Goal: Information Seeking & Learning: Learn about a topic

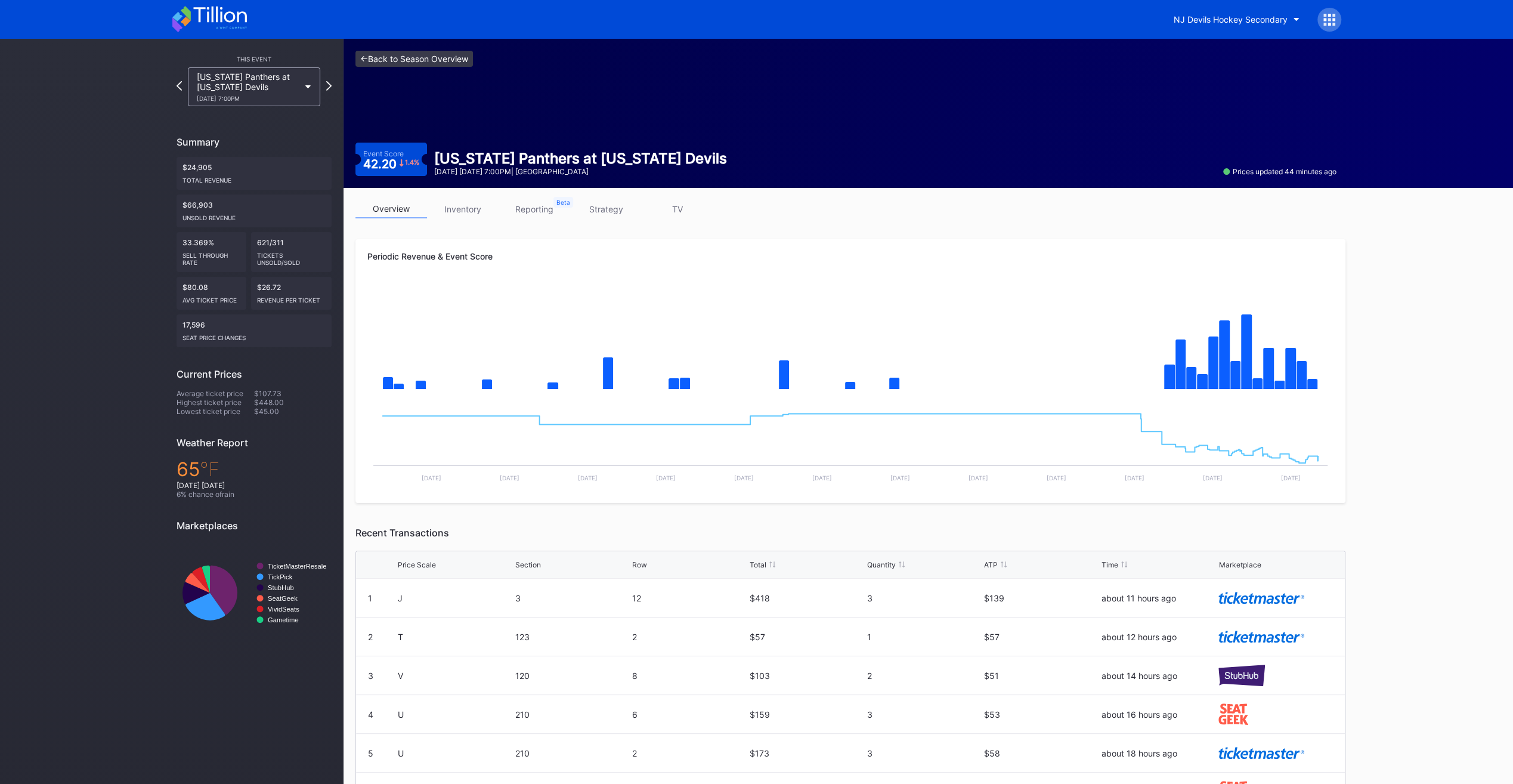
click at [415, 62] on link "<- Back to Season Overview" at bounding box center [414, 58] width 117 height 16
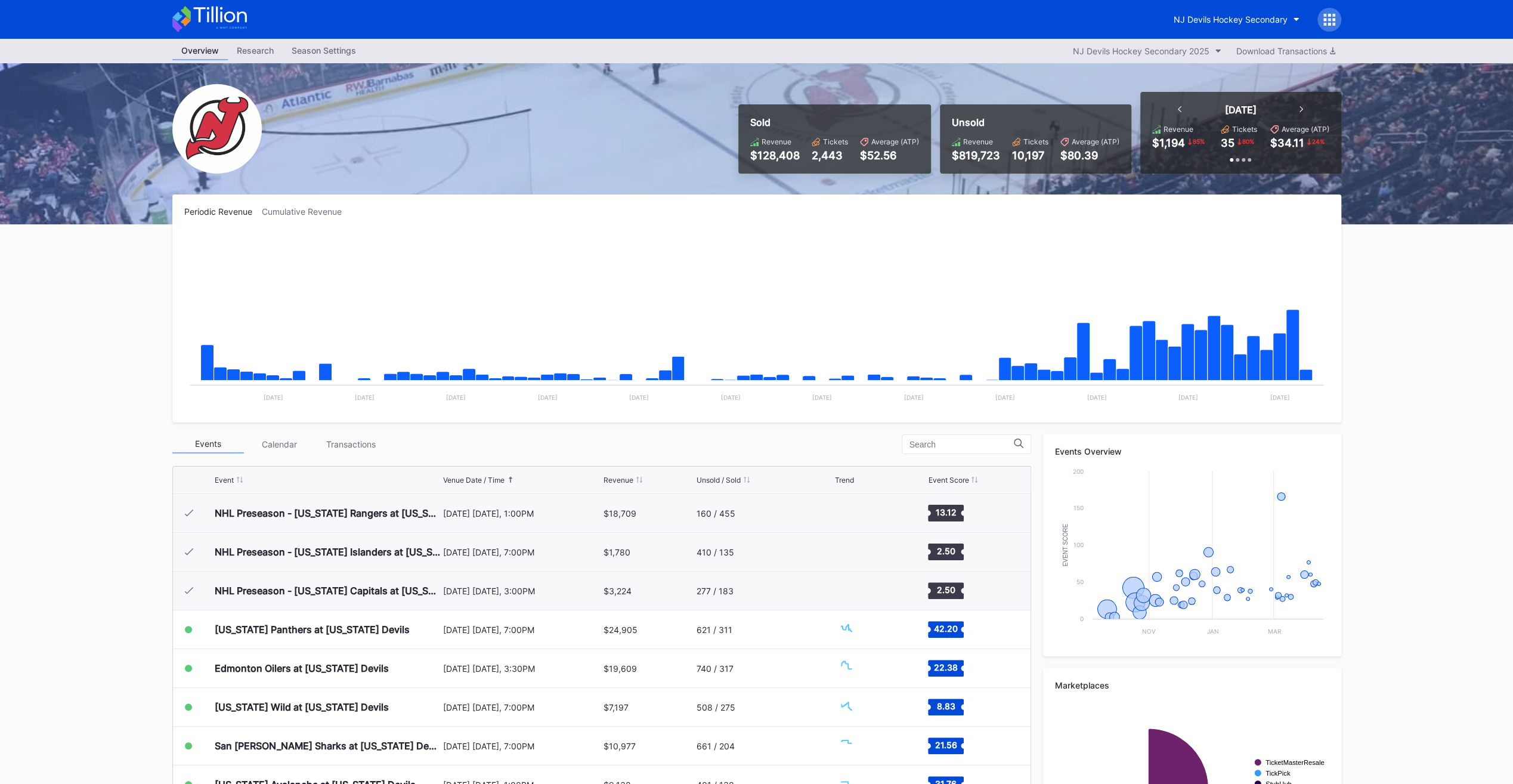
scroll to position [117, 0]
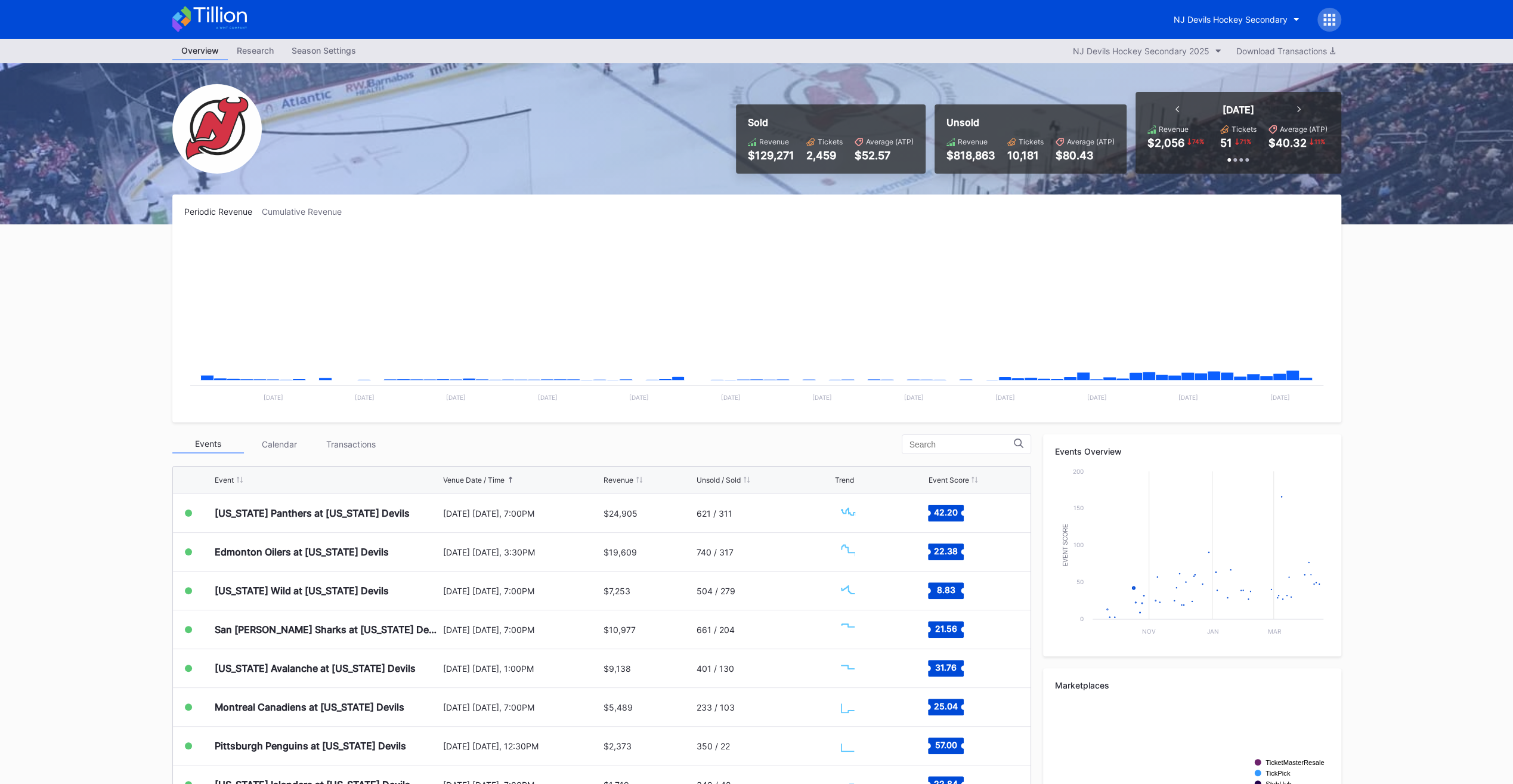
scroll to position [117, 0]
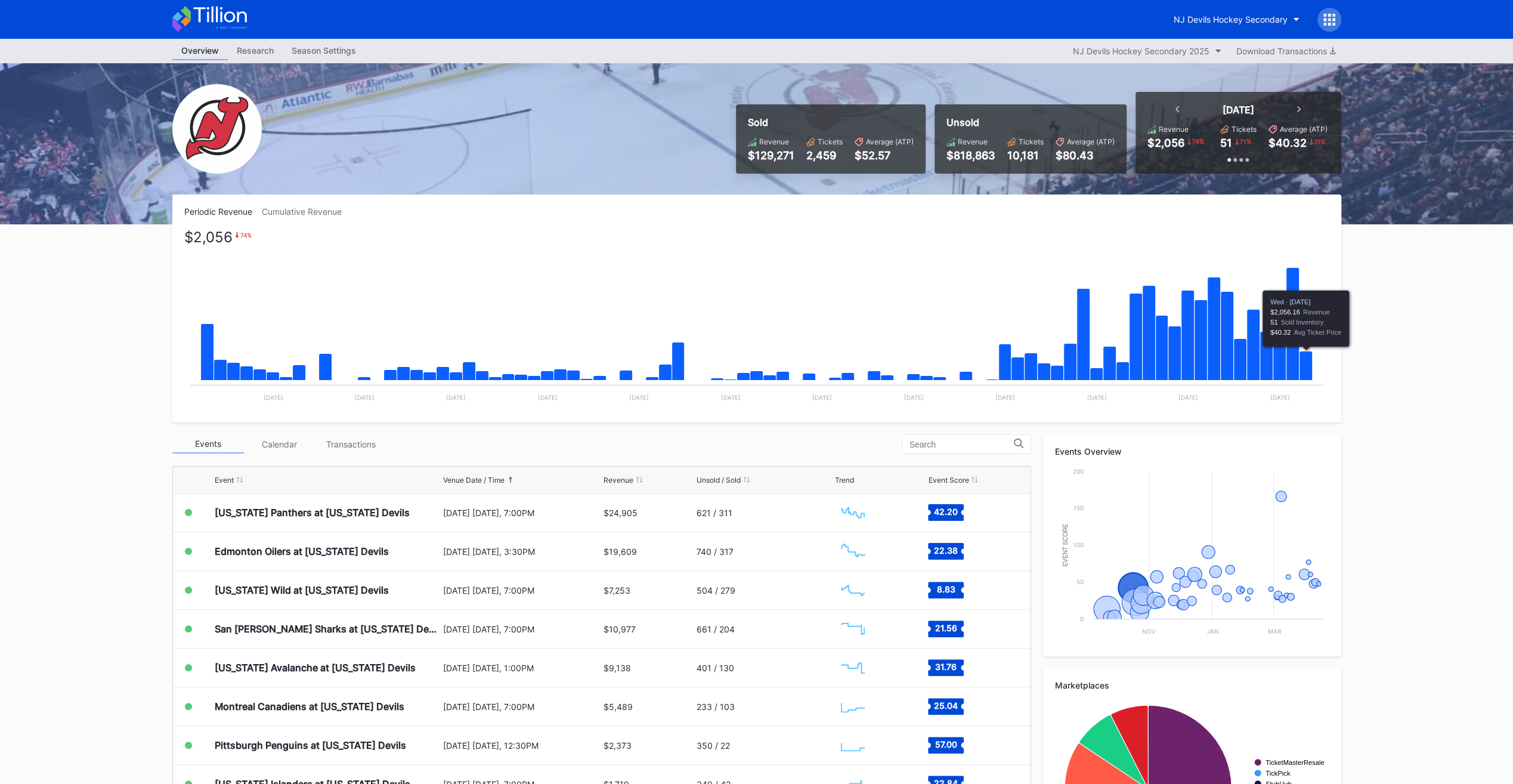
click at [1302, 366] on icon "Chart title" at bounding box center [1305, 365] width 13 height 29
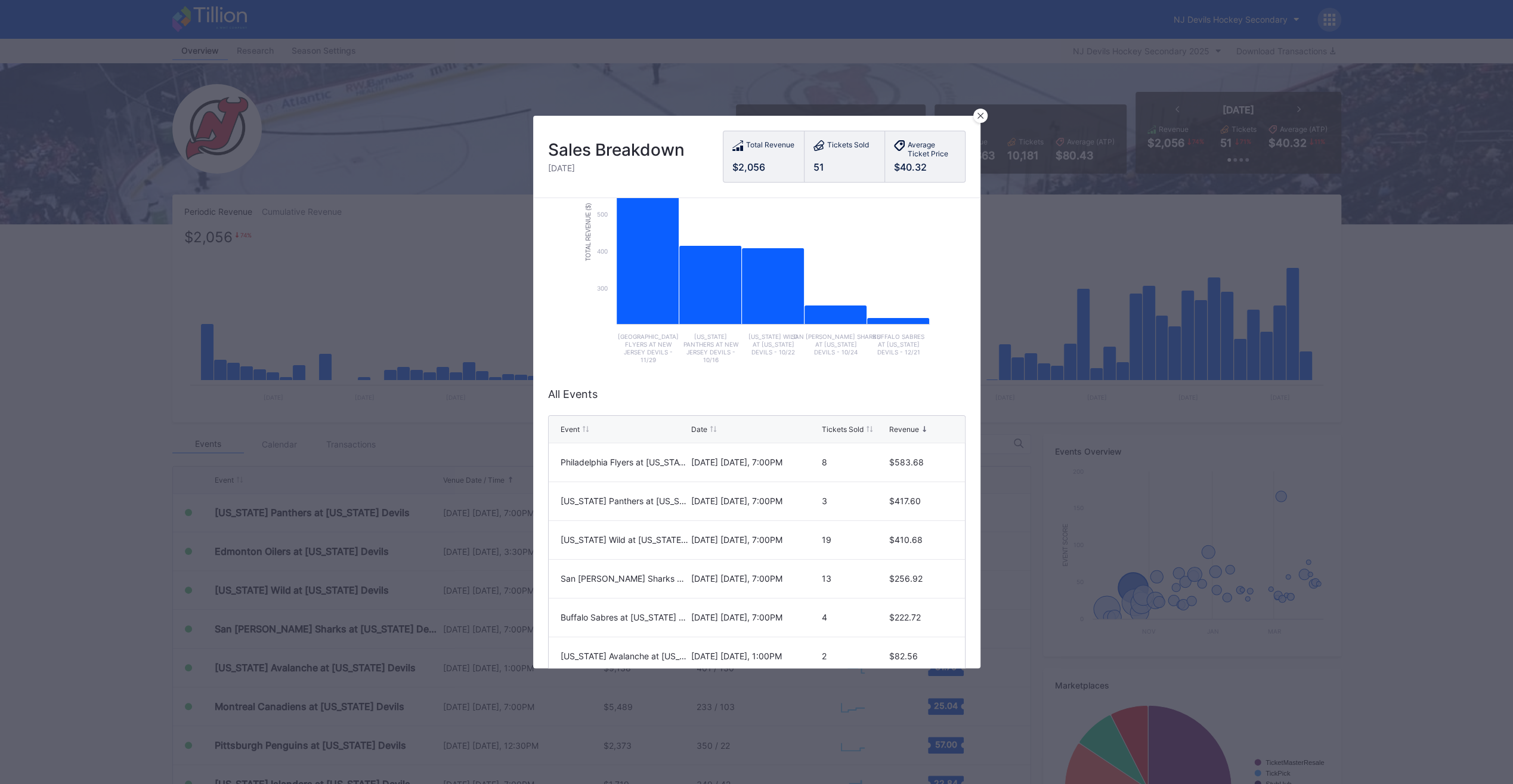
scroll to position [142, 0]
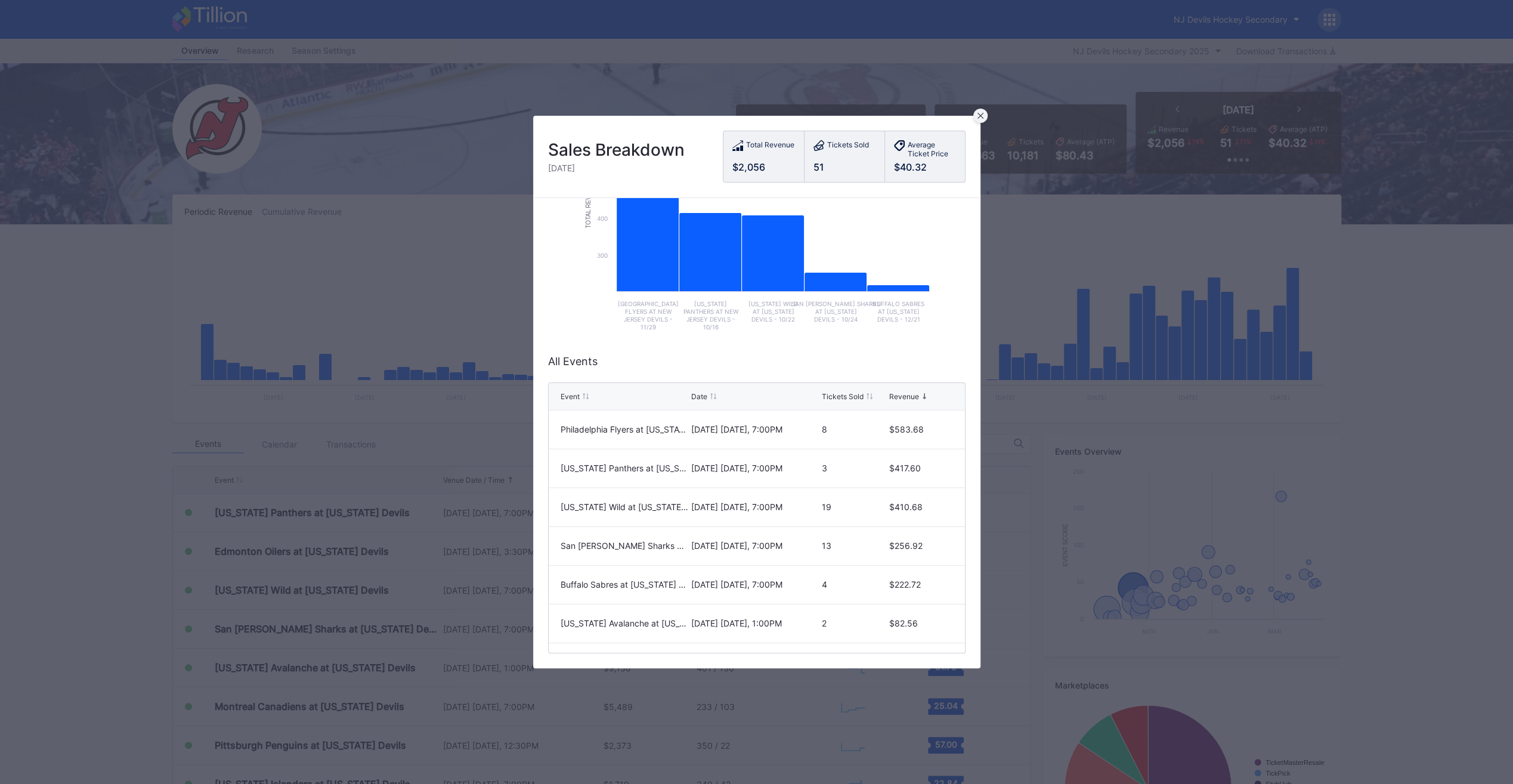
click at [981, 111] on div at bounding box center [980, 115] width 14 height 14
